Goal: Task Accomplishment & Management: Use online tool/utility

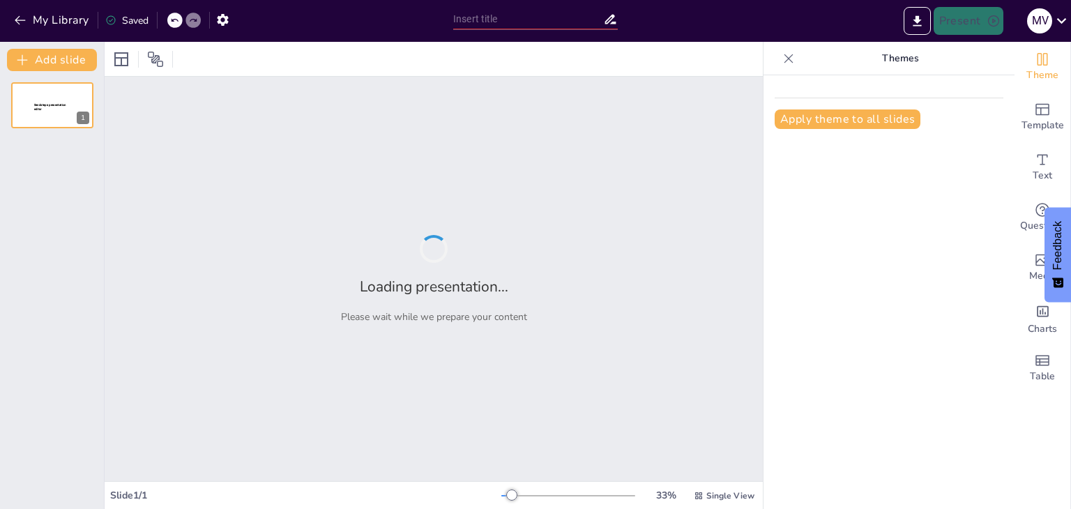
type input "New Sendsteps"
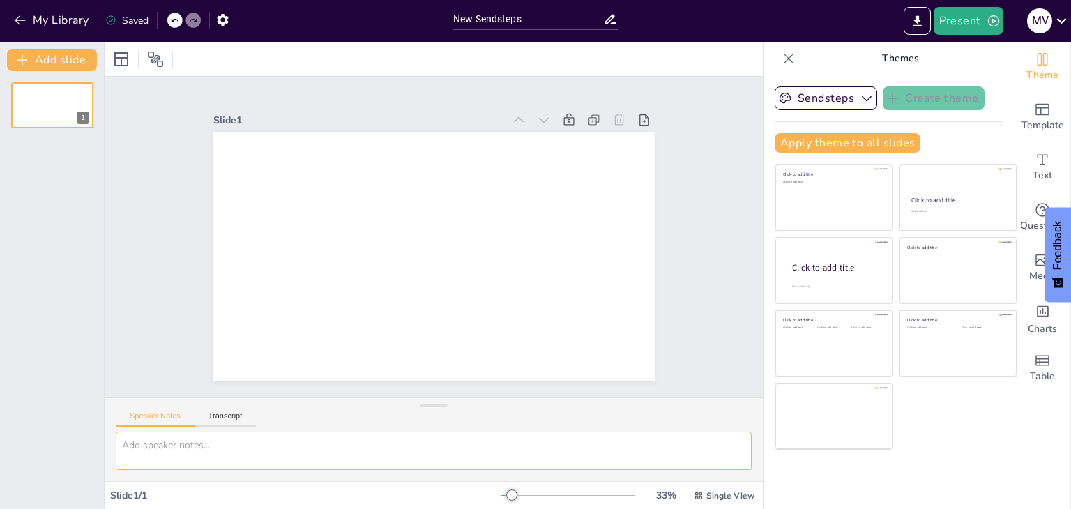
click at [215, 450] on textarea at bounding box center [434, 451] width 636 height 38
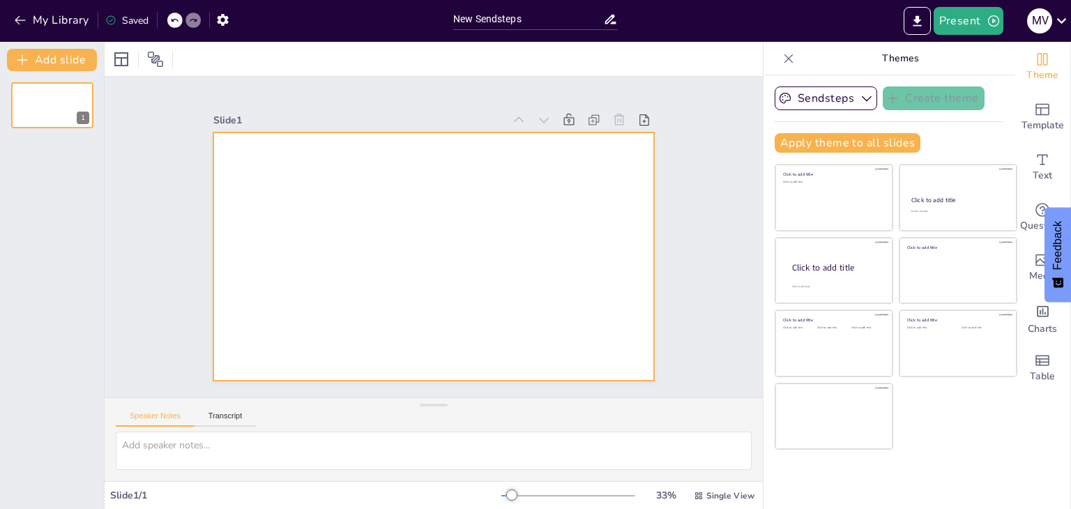
click at [381, 199] on div at bounding box center [417, 247] width 436 height 506
click at [17, 20] on icon "button" at bounding box center [20, 20] width 10 height 9
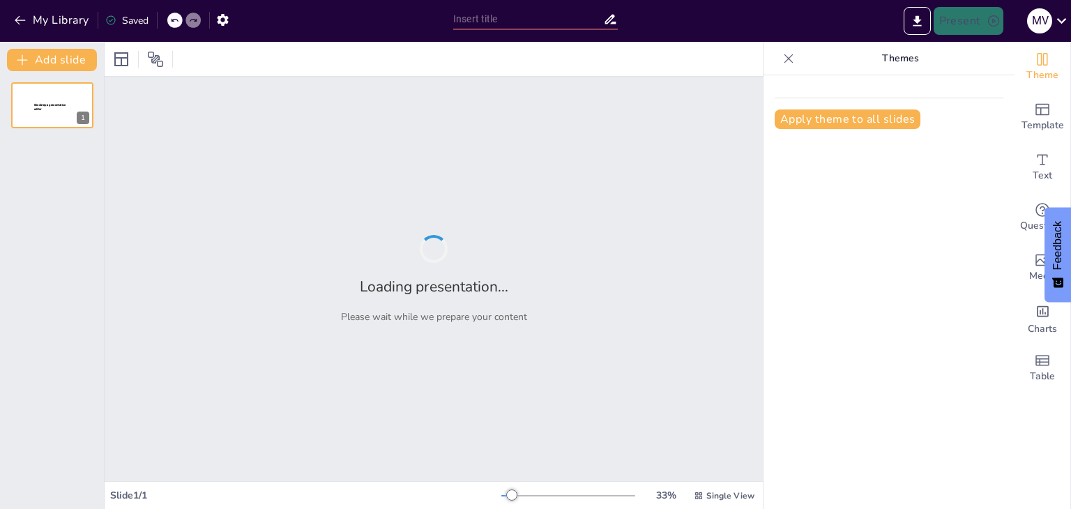
type input "Estructura y Diseño: Adaptando Revistas al Entorno Digital"
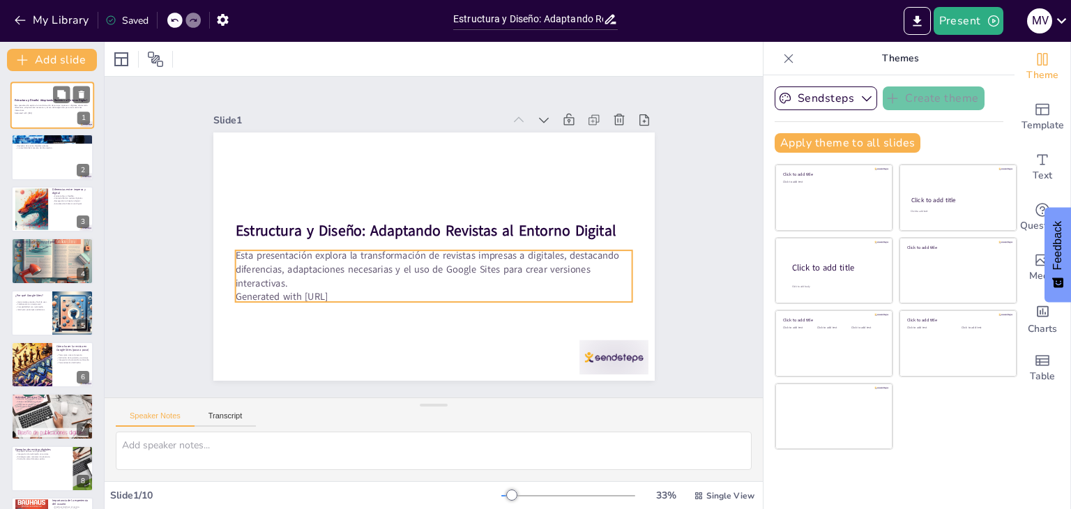
click at [49, 110] on p "Esta presentación explora la transformación de revistas impresas a digitales, d…" at bounding box center [52, 108] width 75 height 8
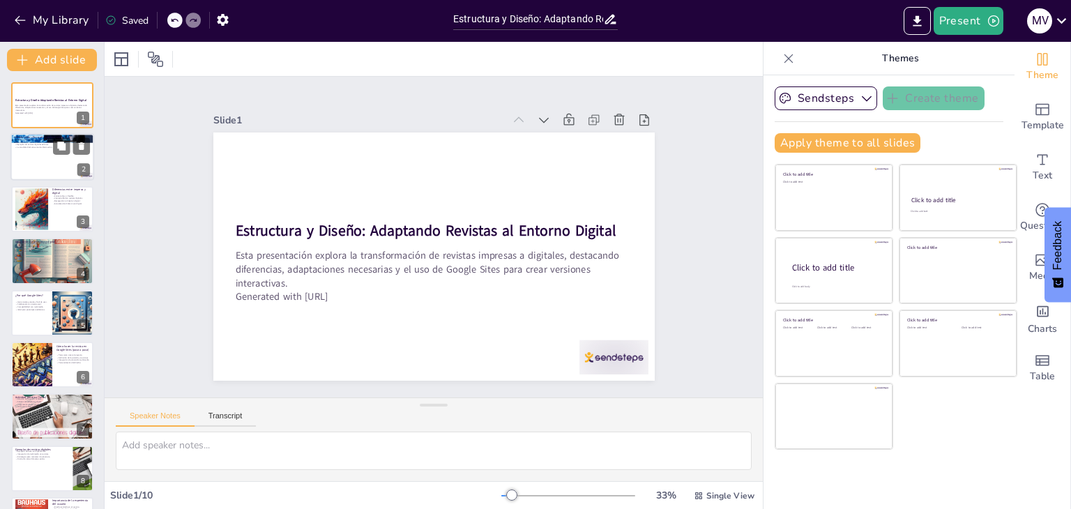
click at [50, 146] on div "Revistas digitales ofrecen acceso inmediato y multimedia. La interacción con el…" at bounding box center [52, 144] width 75 height 10
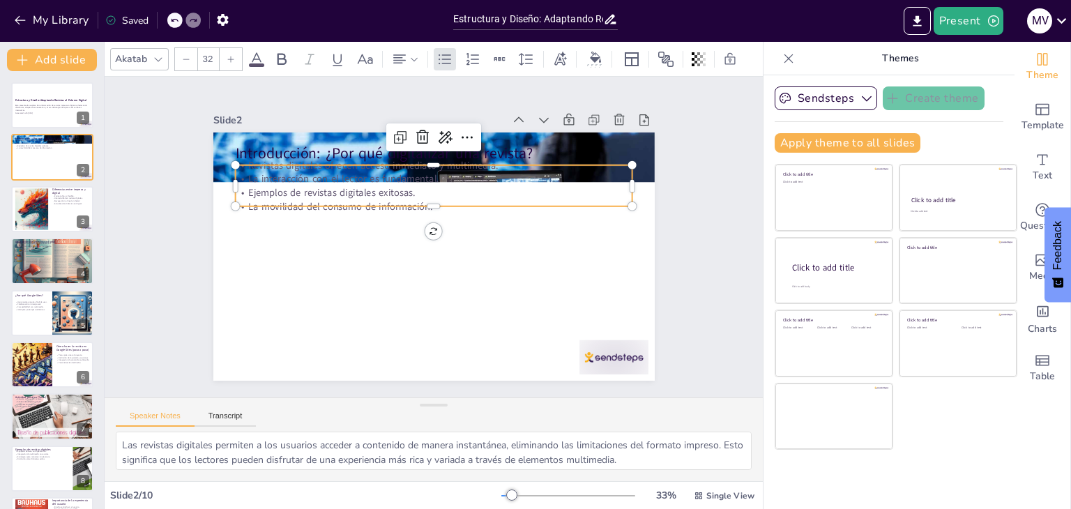
click at [370, 163] on p "Revistas digitales ofrecen acceso inmediato y multimedia." at bounding box center [492, 278] width 245 height 329
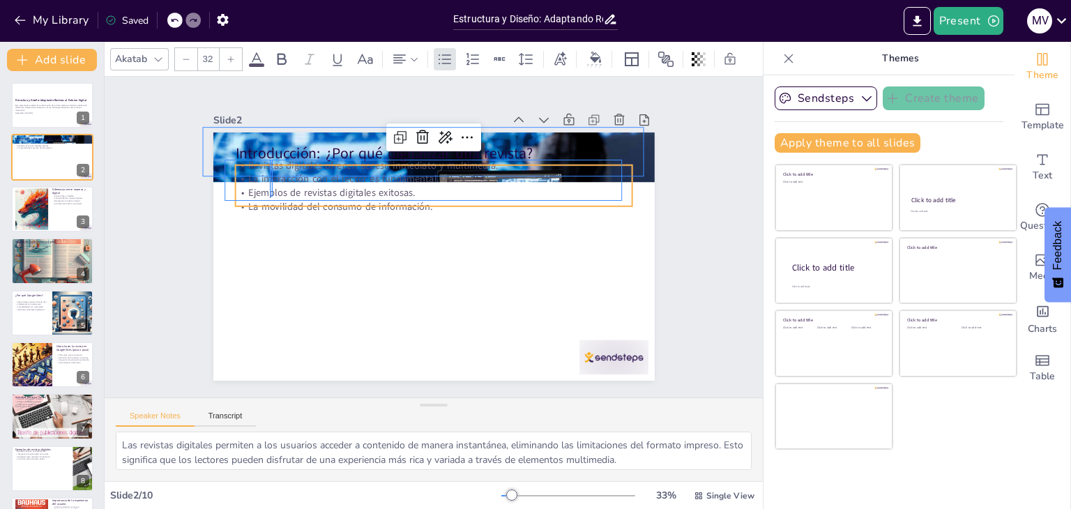
drag, startPoint x: 270, startPoint y: 160, endPoint x: 273, endPoint y: 202, distance: 42.0
click at [375, 202] on div "Revistas digitales ofrecen acceso inmediato y multimedia. La interacción con el…" at bounding box center [480, 216] width 211 height 385
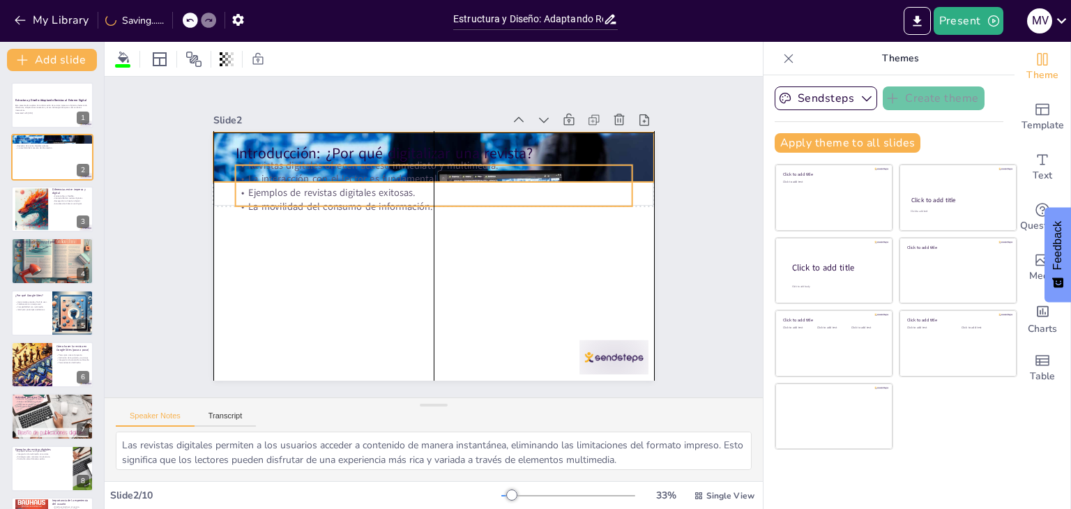
click at [287, 196] on p "La movilidad del consumo de información." at bounding box center [409, 255] width 245 height 329
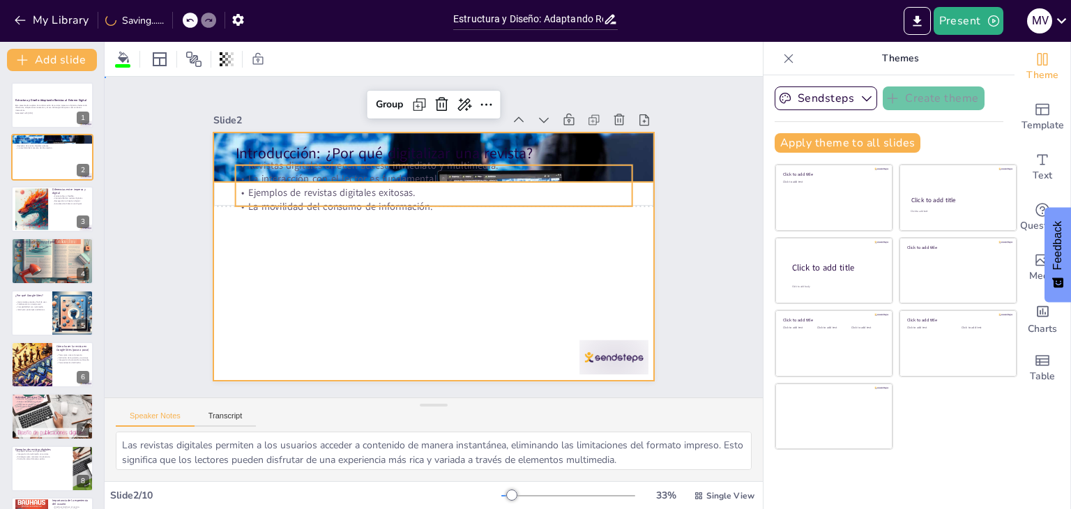
click at [354, 237] on div at bounding box center [434, 257] width 442 height 248
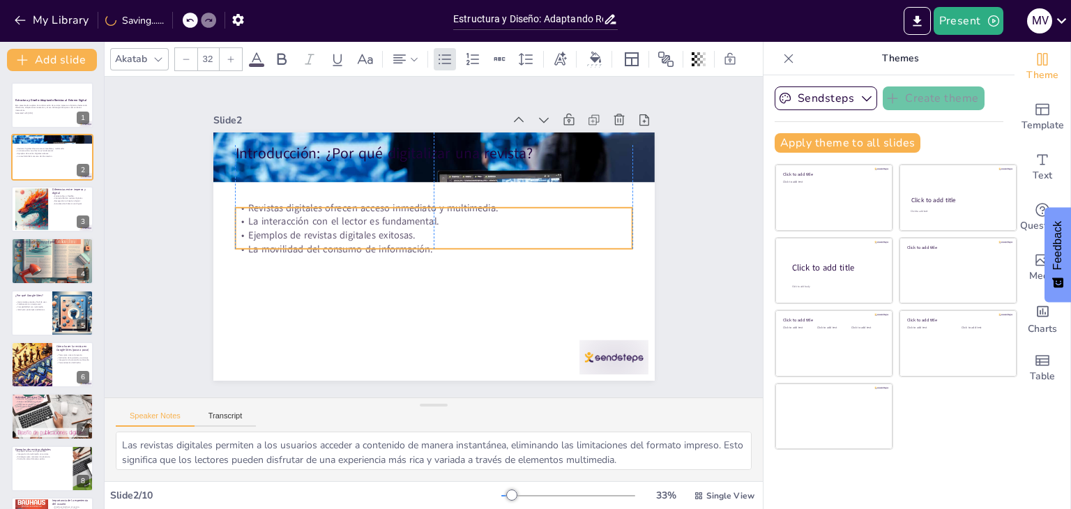
drag, startPoint x: 366, startPoint y: 200, endPoint x: 368, endPoint y: 242, distance: 42.6
click at [368, 242] on p "La movilidad del consumo de información." at bounding box center [428, 247] width 351 height 211
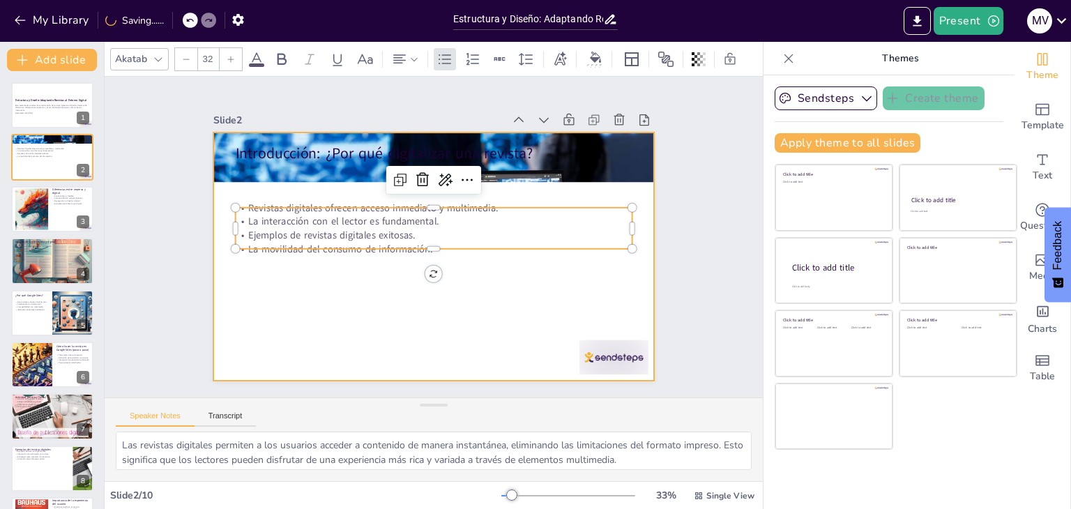
click at [343, 282] on div at bounding box center [414, 239] width 293 height 465
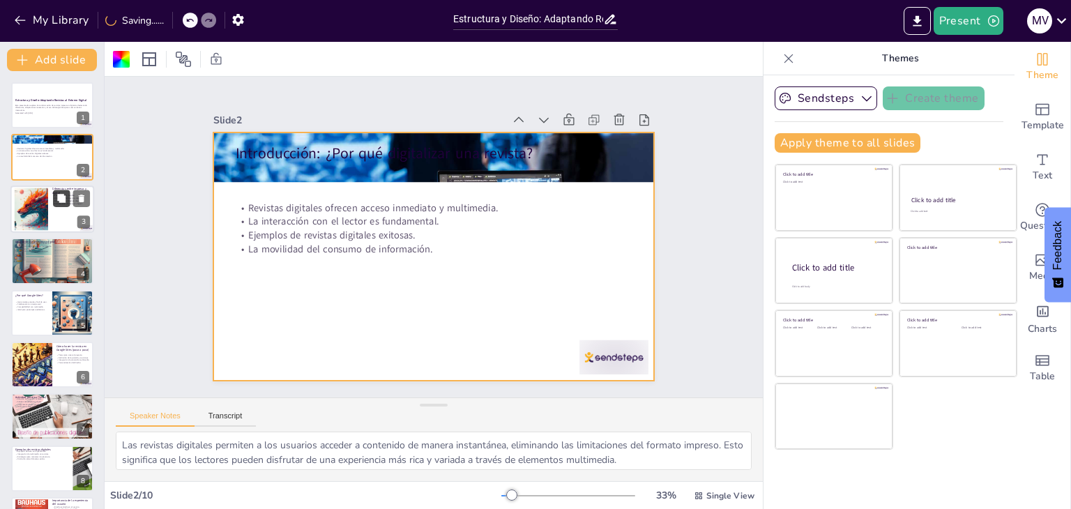
click at [63, 200] on icon at bounding box center [61, 198] width 8 height 8
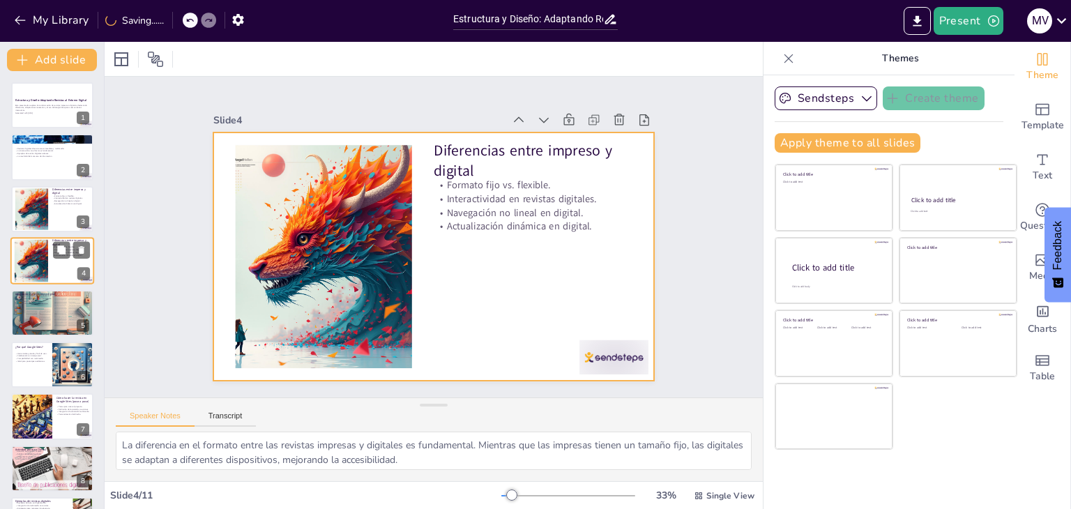
click at [50, 240] on div at bounding box center [52, 260] width 84 height 47
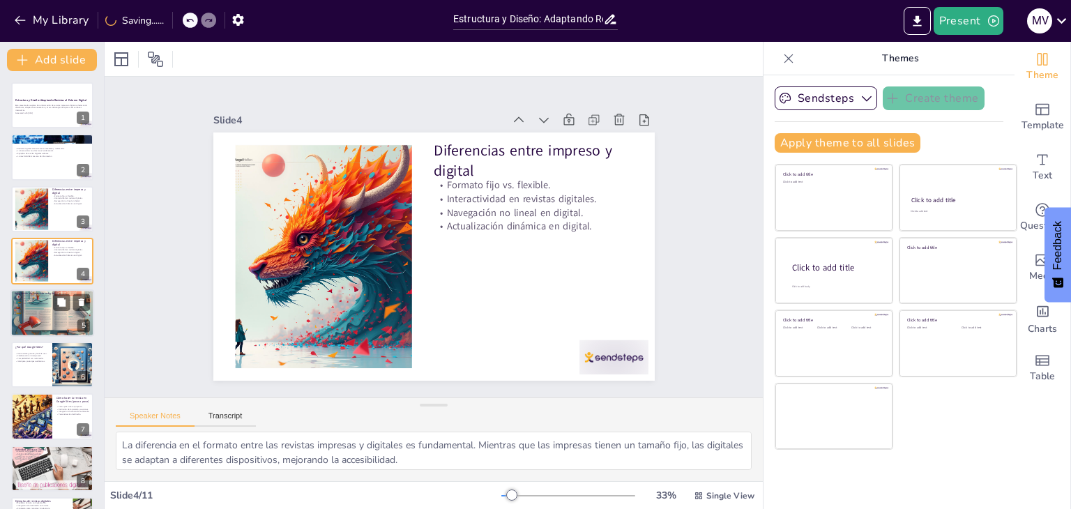
click at [55, 310] on div at bounding box center [52, 313] width 84 height 84
type textarea "Seguir pasos claros para la adaptación de revistas impresas a digitales es fund…"
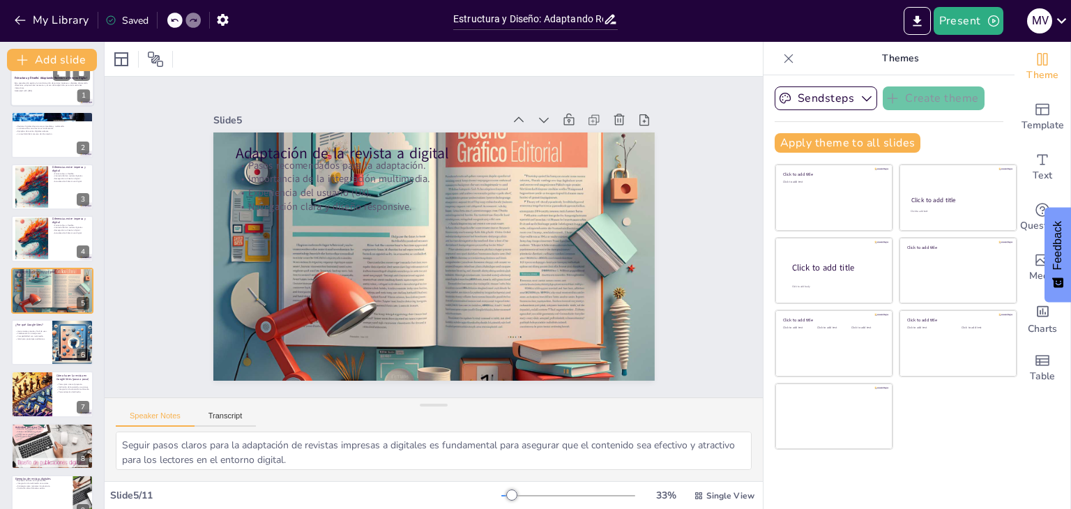
click at [45, 98] on div at bounding box center [52, 82] width 84 height 47
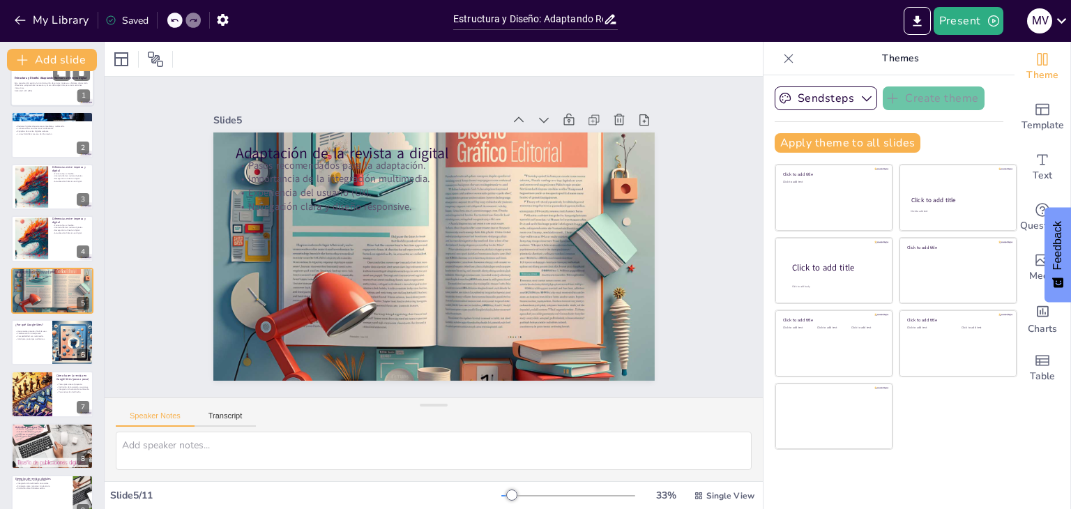
scroll to position [0, 0]
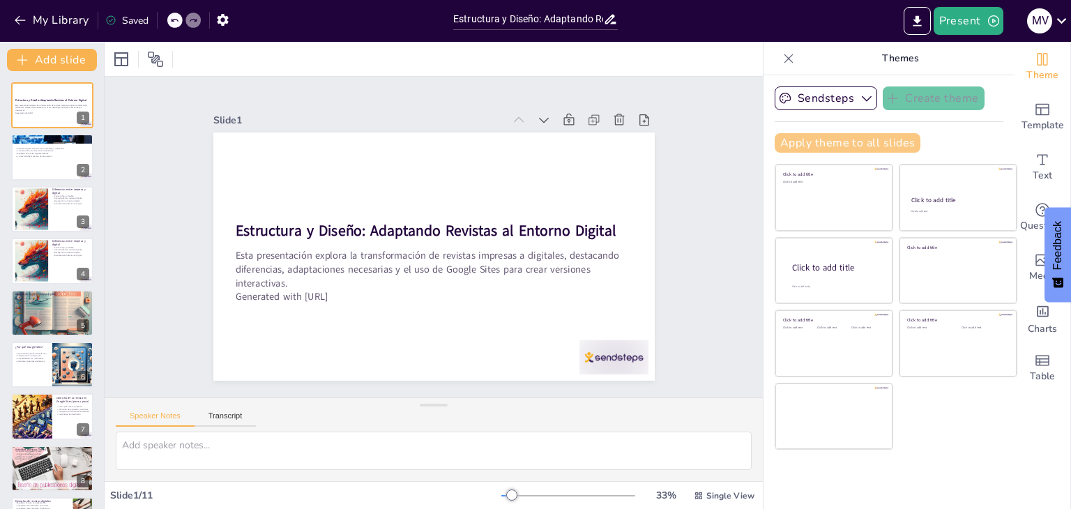
click at [807, 149] on button "Apply theme to all slides" at bounding box center [848, 143] width 146 height 20
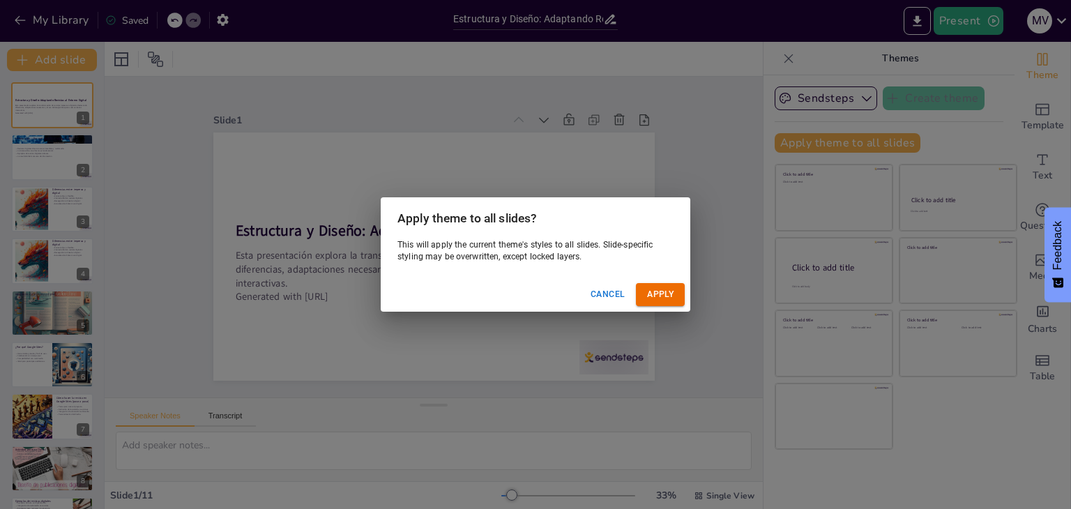
click at [664, 292] on button "Apply" at bounding box center [660, 294] width 49 height 23
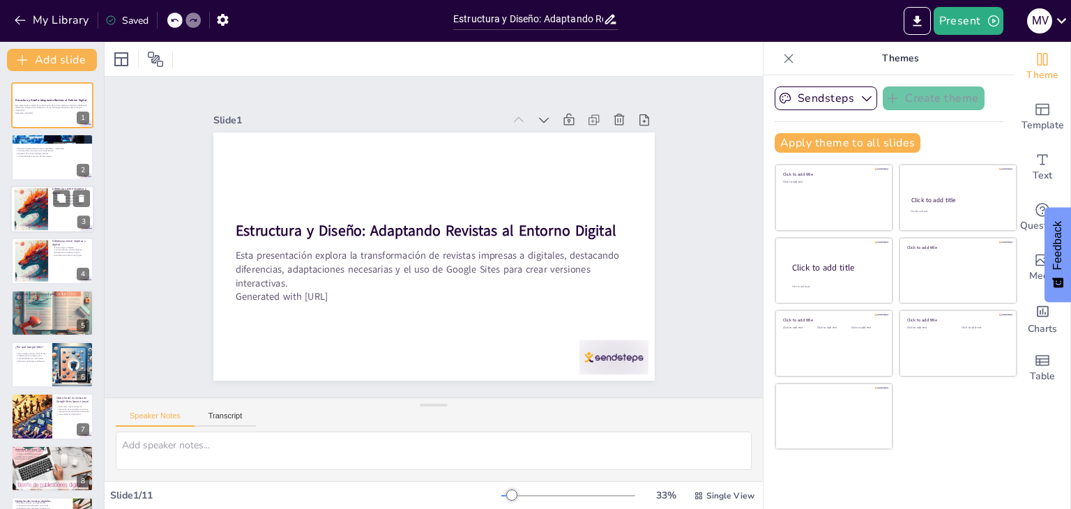
click at [53, 224] on div at bounding box center [52, 209] width 84 height 47
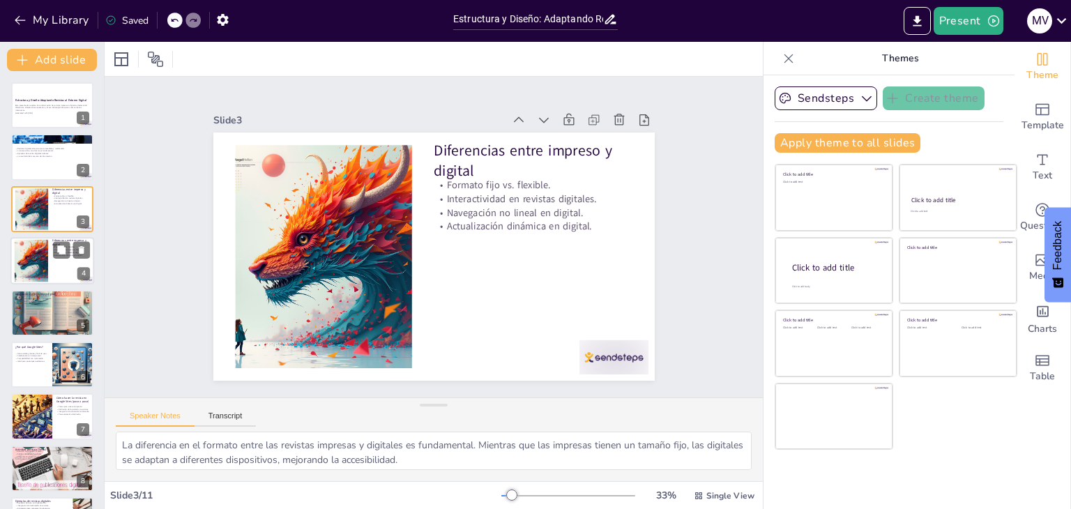
click at [49, 258] on div at bounding box center [52, 260] width 84 height 47
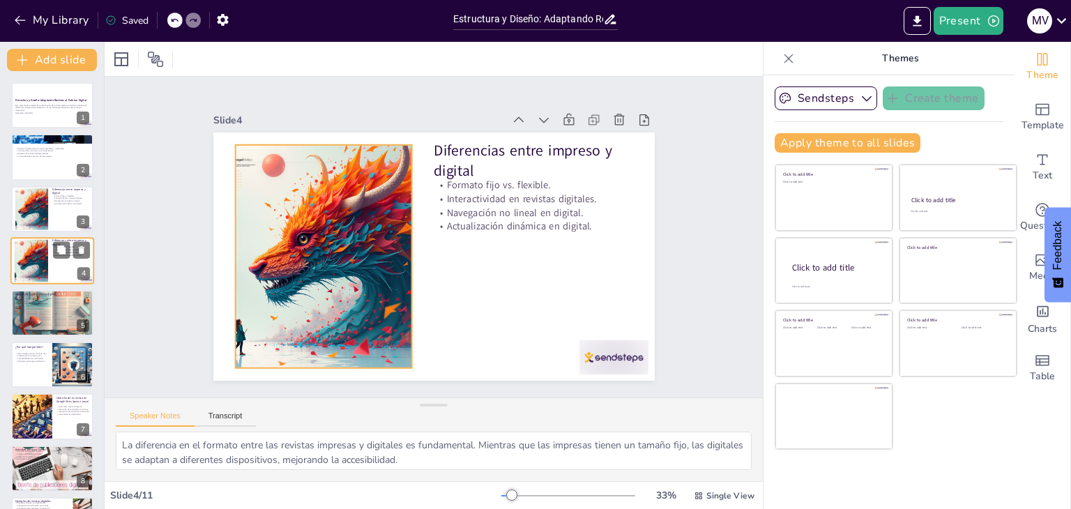
click at [38, 259] on div at bounding box center [31, 261] width 43 height 43
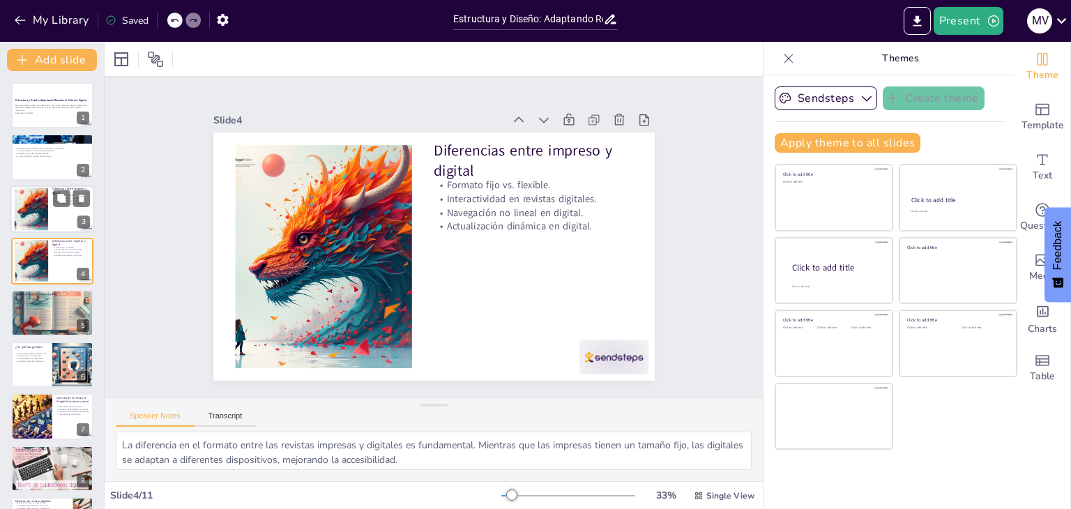
click at [36, 224] on div at bounding box center [31, 209] width 43 height 43
click at [40, 256] on div at bounding box center [31, 261] width 43 height 43
click at [49, 303] on p "Navegación clara y diseño responsive." at bounding box center [52, 303] width 75 height 3
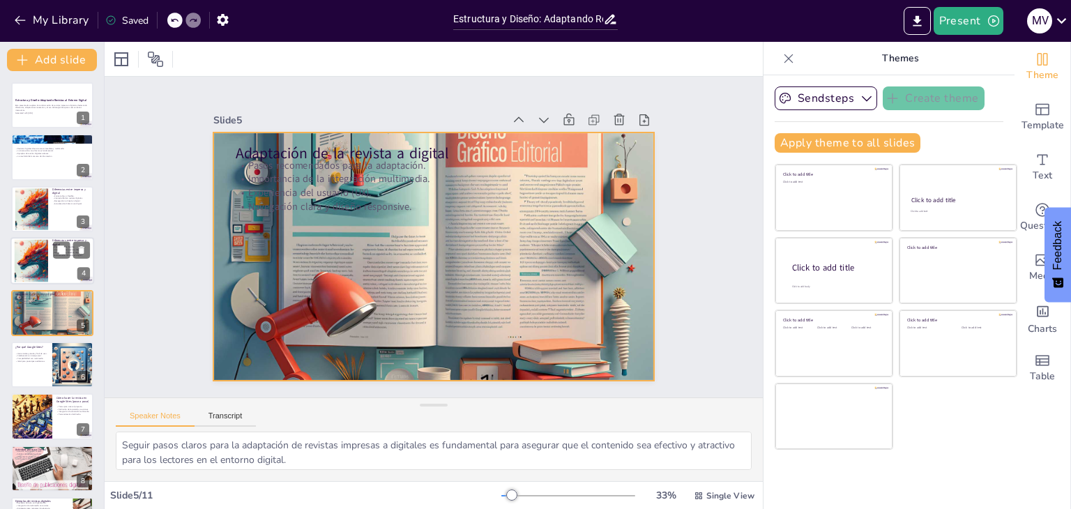
scroll to position [22, 0]
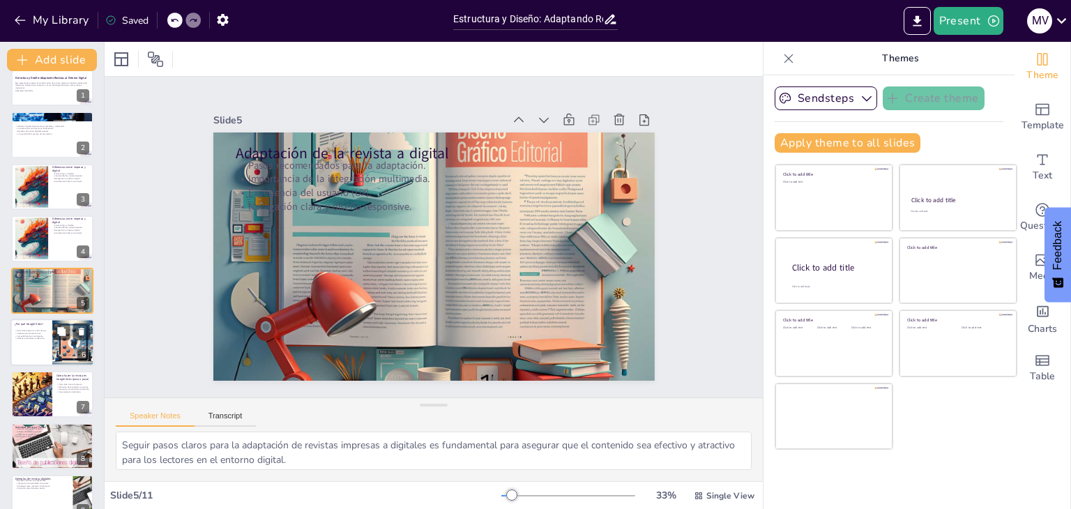
click at [40, 338] on p "Ideal para prototipos académicos." at bounding box center [31, 339] width 33 height 3
type textarea "La gratuidad de Google Sites es una de sus principales ventajas, permitiendo a …"
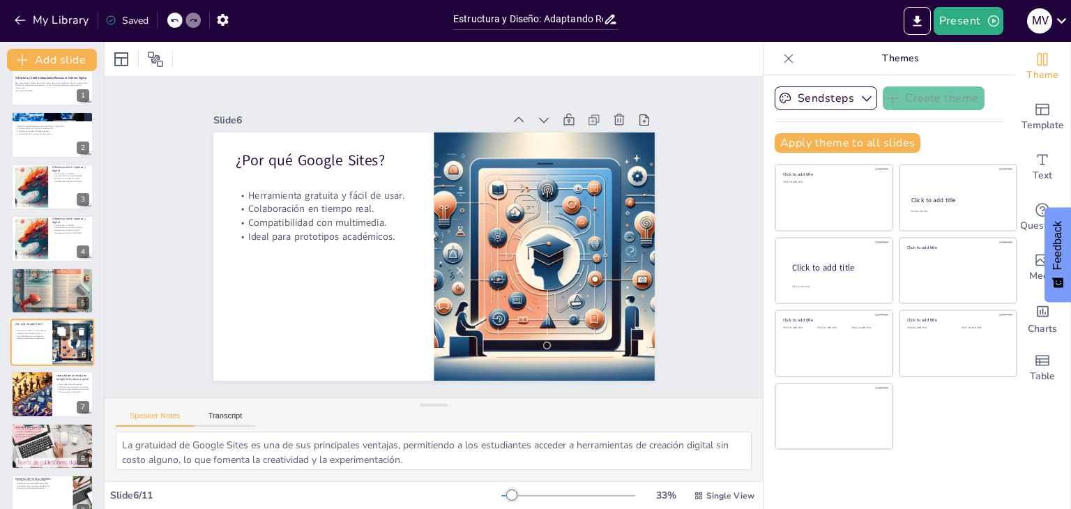
scroll to position [75, 0]
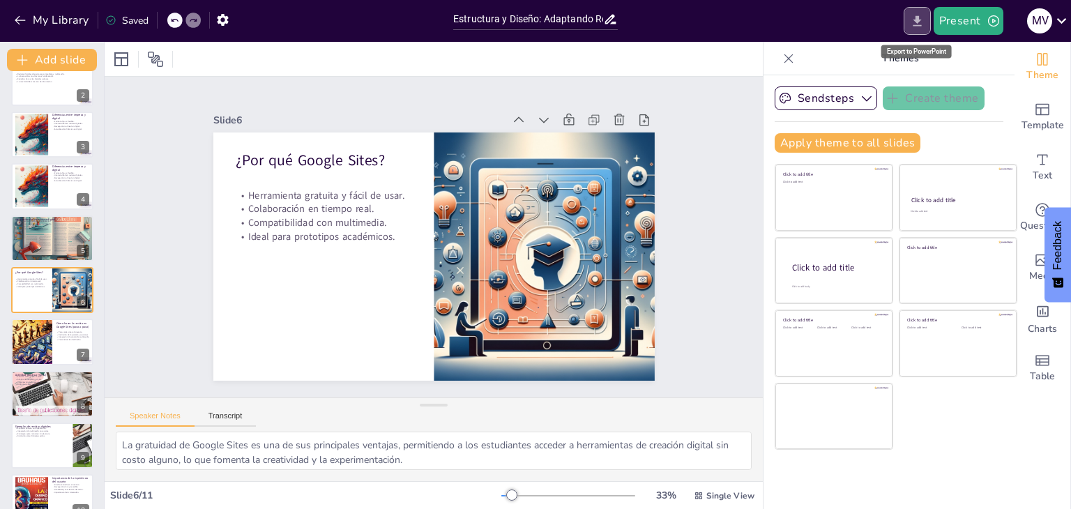
click at [919, 20] on icon "Export to PowerPoint" at bounding box center [917, 20] width 8 height 10
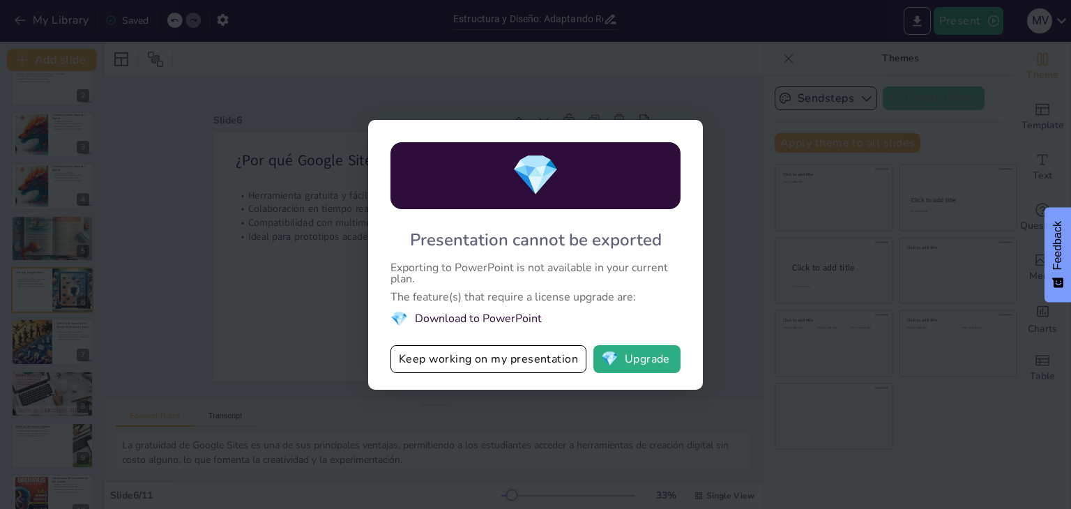
click at [734, 274] on div "💎 Presentation cannot be exported Exporting to PowerPoint is not available in y…" at bounding box center [535, 254] width 1071 height 509
click at [553, 352] on button "Keep working on my presentation" at bounding box center [489, 359] width 196 height 28
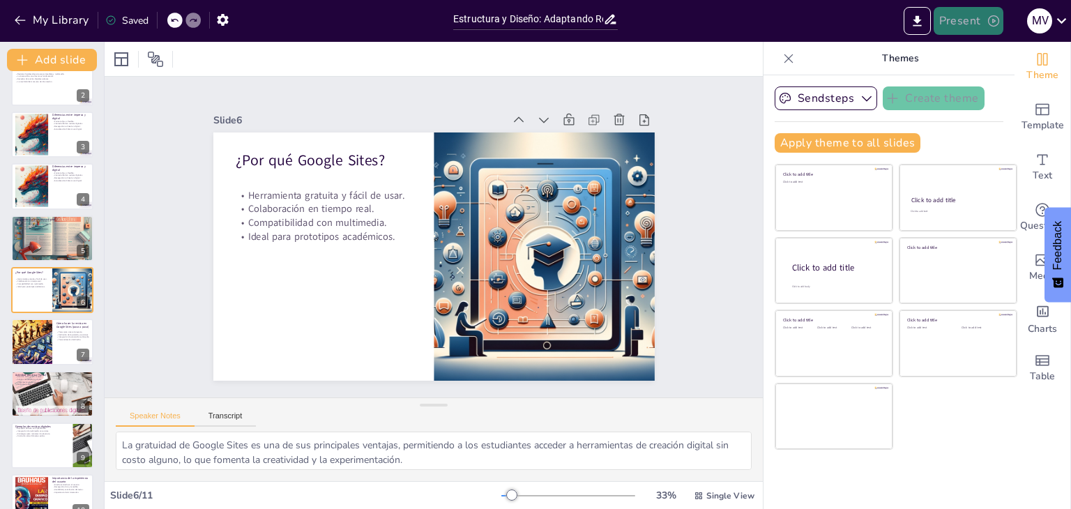
click at [972, 27] on button "Present" at bounding box center [969, 21] width 70 height 28
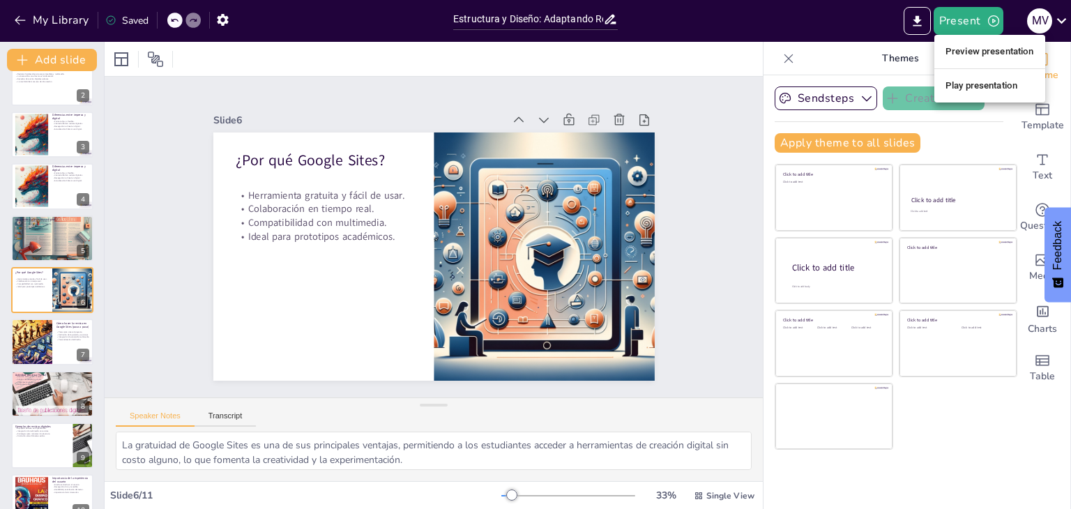
click at [974, 47] on li "Preview presentation" at bounding box center [990, 51] width 111 height 22
